Goal: Task Accomplishment & Management: Use online tool/utility

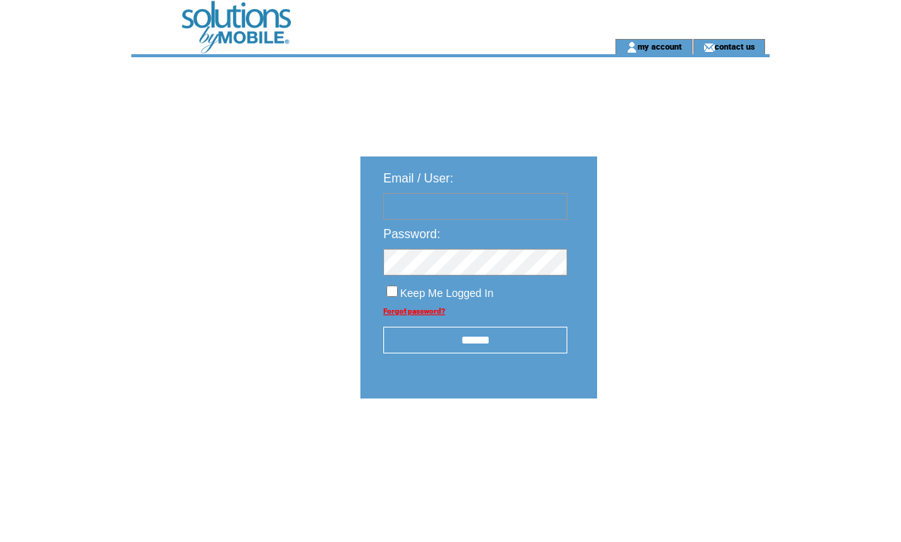
scroll to position [19, 0]
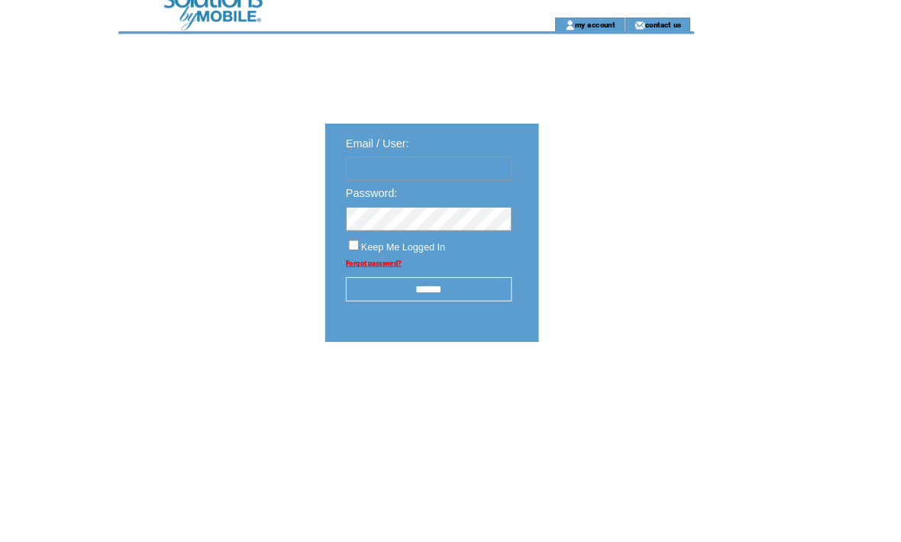
type input "**********"
click input "submit" at bounding box center [0, 0] width 0 height 0
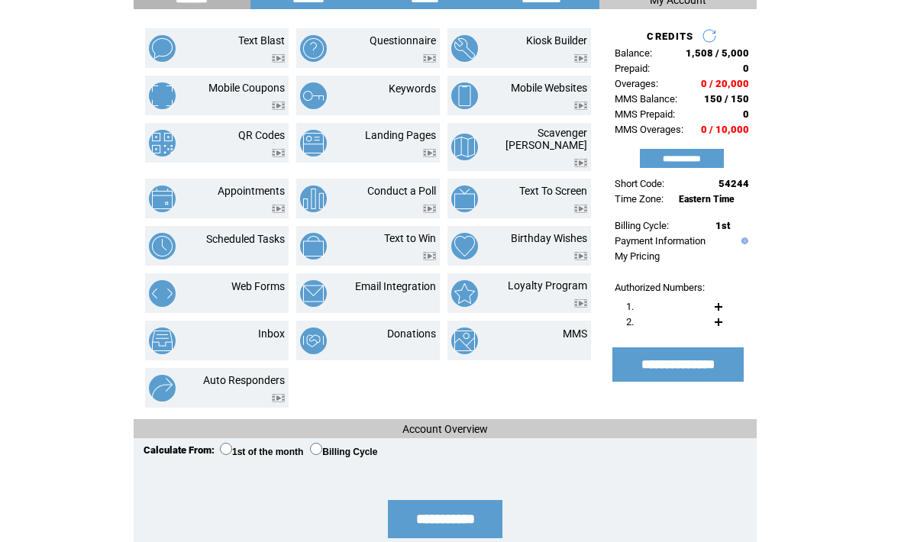
scroll to position [86, 0]
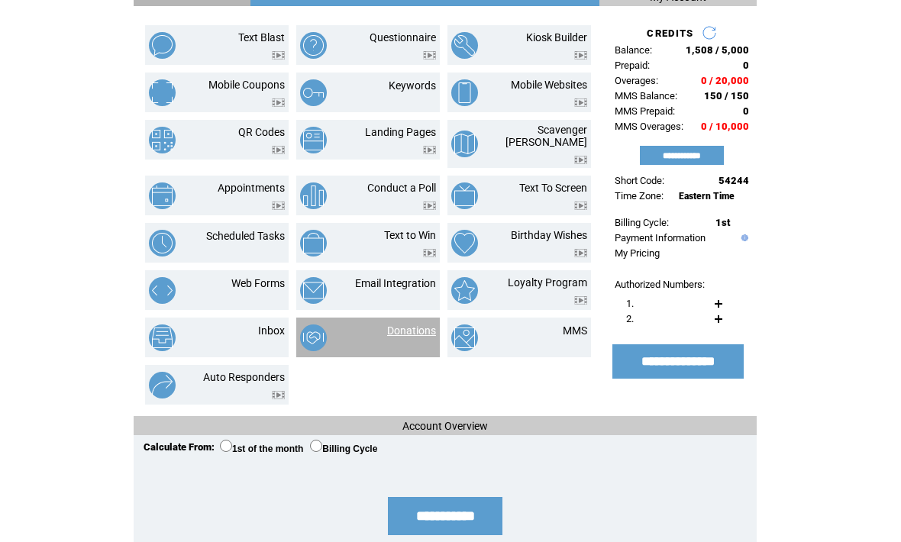
click at [408, 324] on link "Donations" at bounding box center [411, 330] width 49 height 12
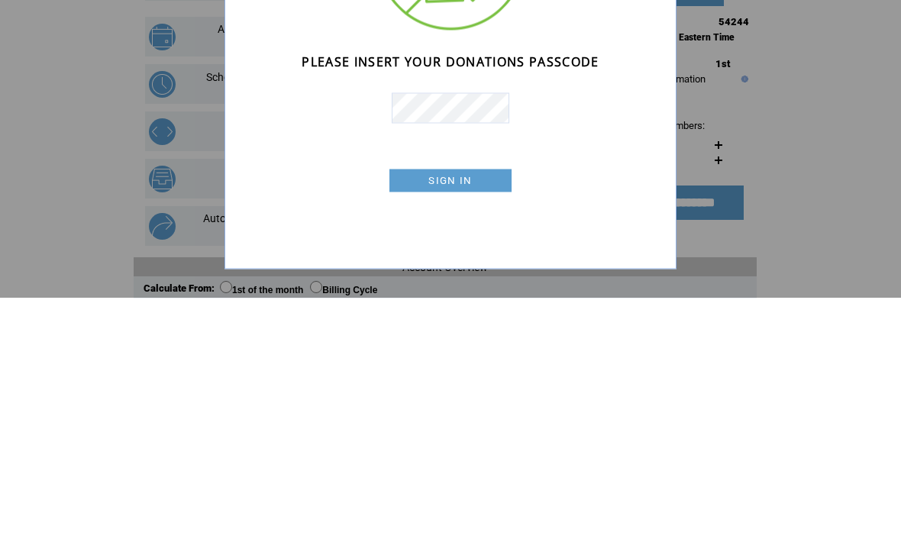
scroll to position [184, 0]
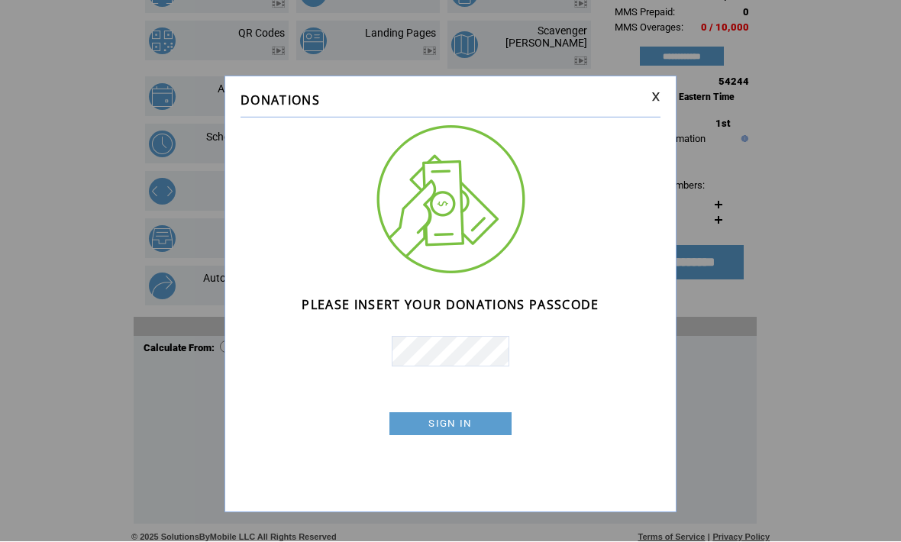
click at [460, 418] on link "SIGN IN" at bounding box center [450, 424] width 122 height 23
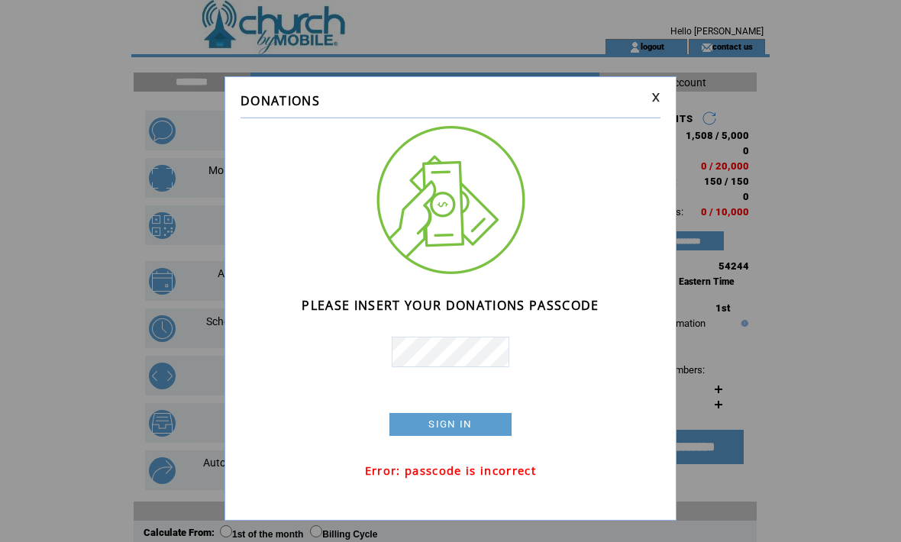
click at [657, 99] on link at bounding box center [655, 97] width 9 height 10
